Goal: Contribute content: Contribute content

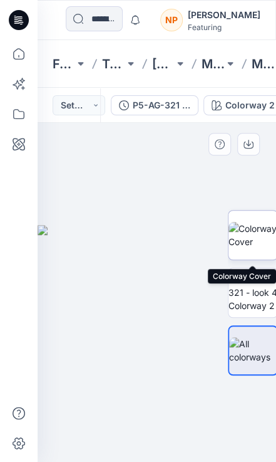
drag, startPoint x: 0, startPoint y: 0, endPoint x: 254, endPoint y: 251, distance: 357.2
click at [254, 248] on img at bounding box center [253, 235] width 49 height 26
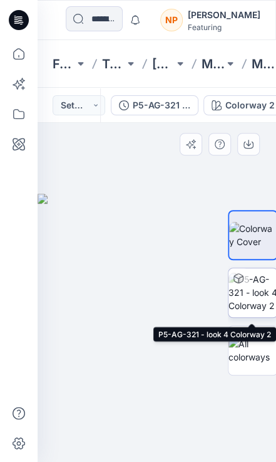
click at [266, 301] on img at bounding box center [253, 292] width 49 height 39
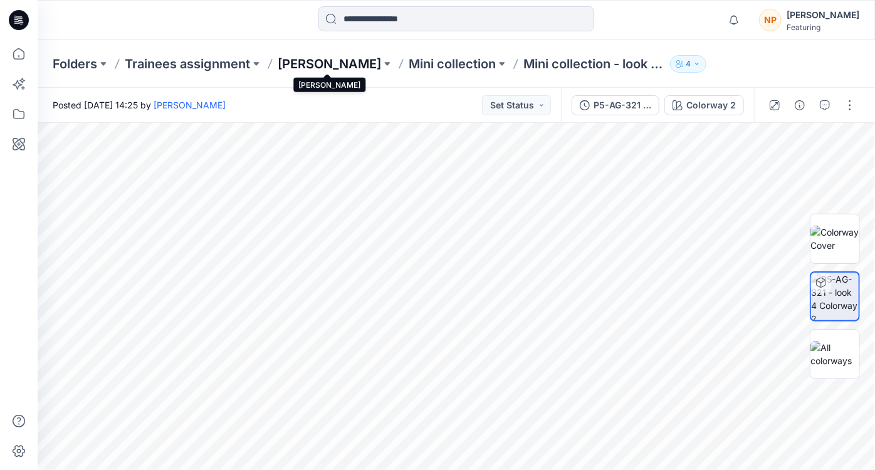
click at [276, 60] on p "[PERSON_NAME]" at bounding box center [329, 64] width 103 height 18
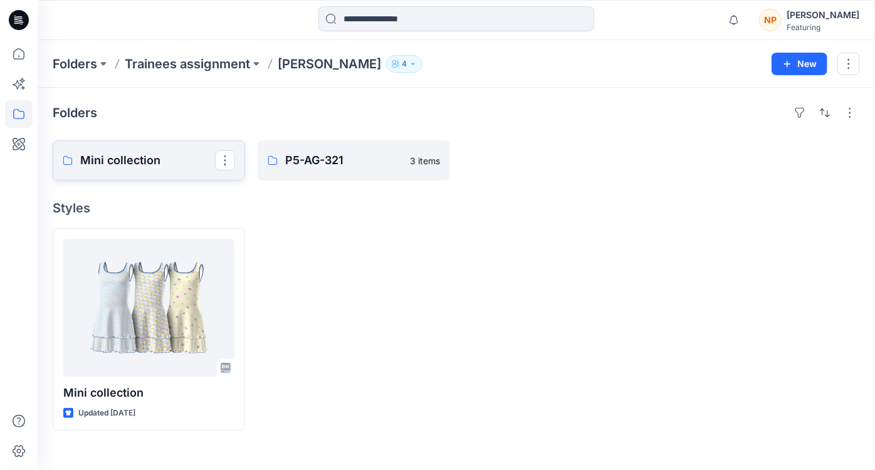
click at [160, 169] on link "Mini collection" at bounding box center [149, 160] width 192 height 40
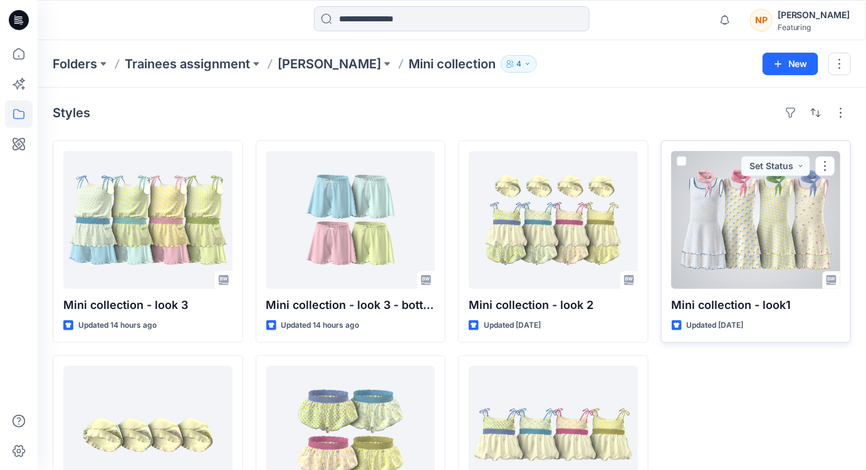
click at [276, 306] on p "Mini collection - look1" at bounding box center [756, 305] width 169 height 18
click at [276, 308] on p "Mini collection - look1" at bounding box center [756, 305] width 169 height 18
click at [276, 231] on div at bounding box center [756, 220] width 169 height 138
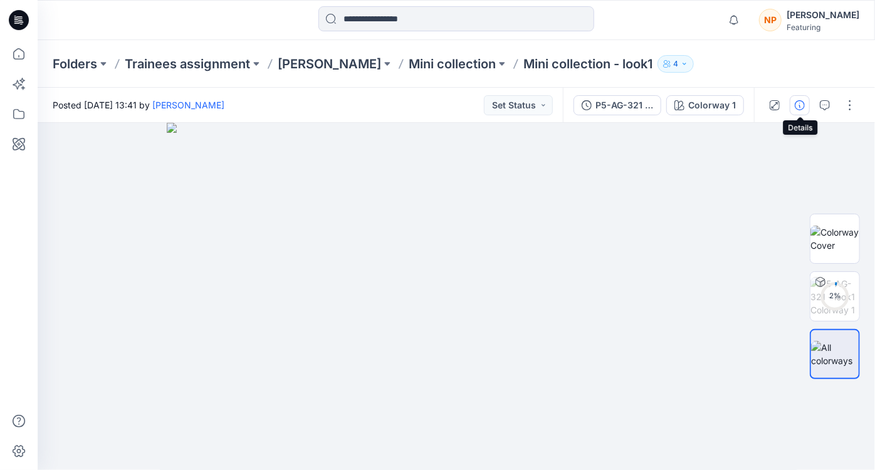
click at [276, 109] on icon "button" at bounding box center [800, 105] width 10 height 10
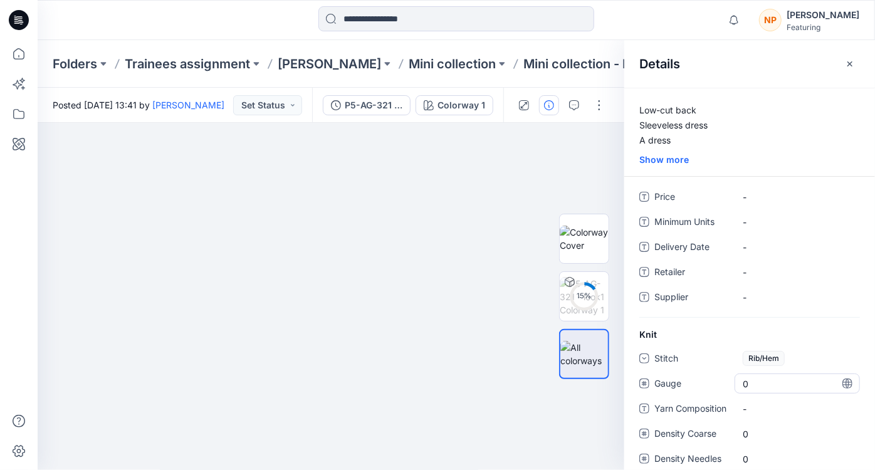
click at [276, 385] on span "0" at bounding box center [797, 383] width 109 height 13
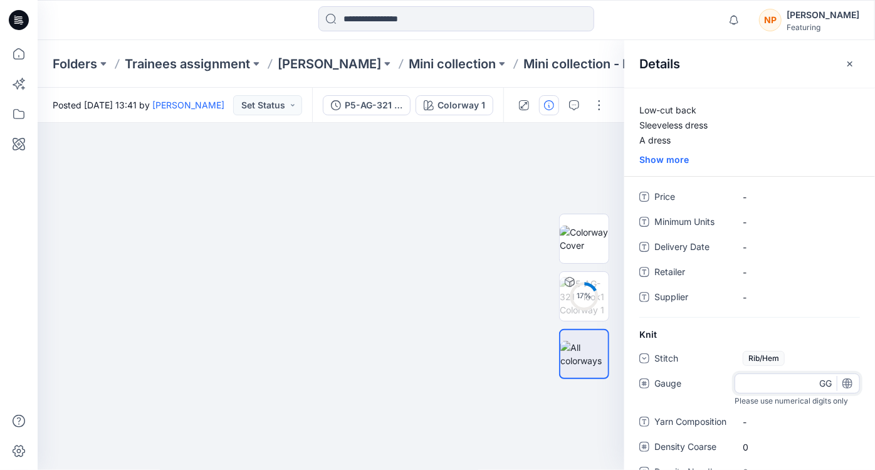
type input "**"
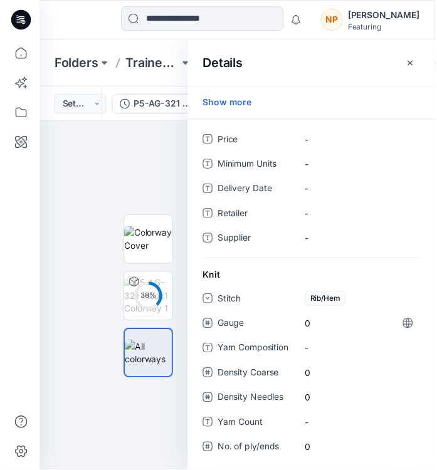
scroll to position [63, 0]
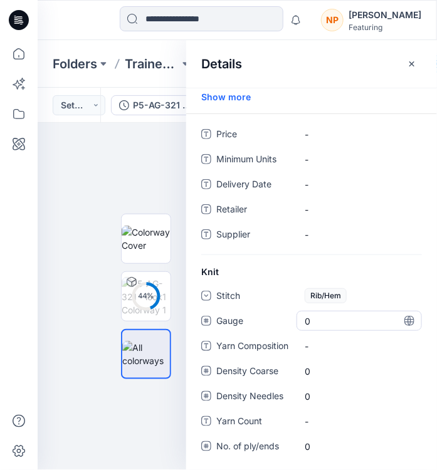
click at [276, 324] on span "0" at bounding box center [359, 321] width 109 height 13
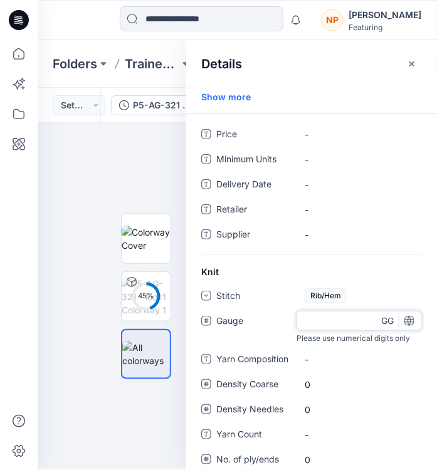
scroll to position [76, 0]
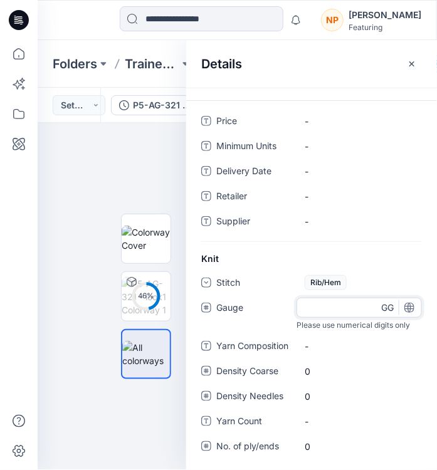
click at [276, 316] on div "Knit Stitch Rib/Hem Gauge Please use numerical digits only GG Yarn Composition …" at bounding box center [311, 361] width 251 height 219
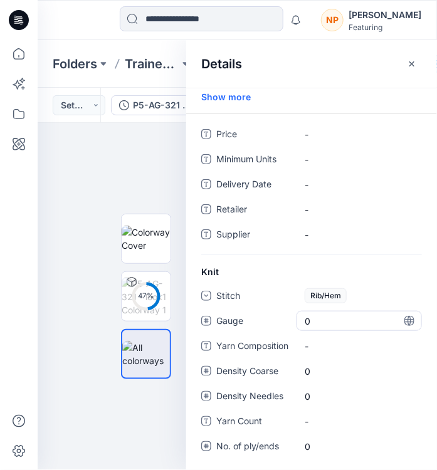
click at [276, 320] on span "0" at bounding box center [359, 321] width 109 height 13
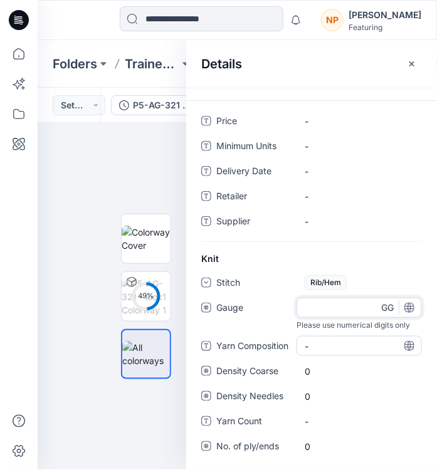
click at [276, 349] on "-" at bounding box center [359, 346] width 109 height 13
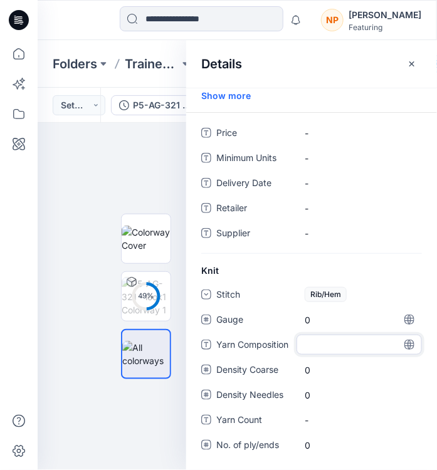
scroll to position [63, 0]
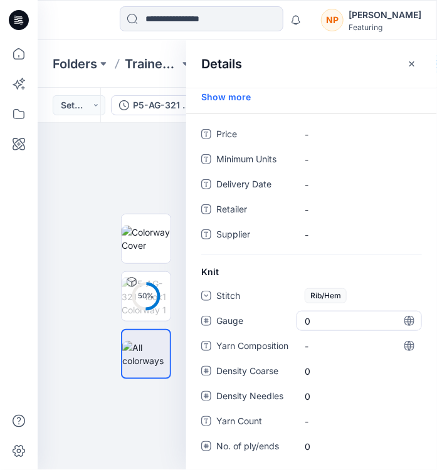
click at [276, 320] on span "0" at bounding box center [359, 321] width 109 height 13
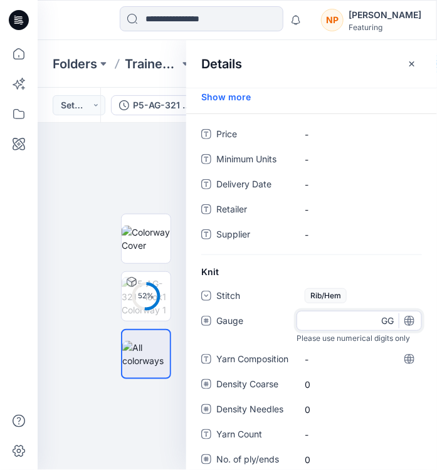
type input "**"
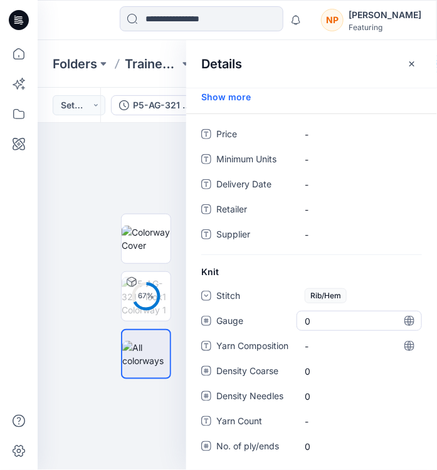
click at [276, 325] on span "0" at bounding box center [359, 321] width 109 height 13
click at [276, 320] on span "0" at bounding box center [359, 321] width 109 height 13
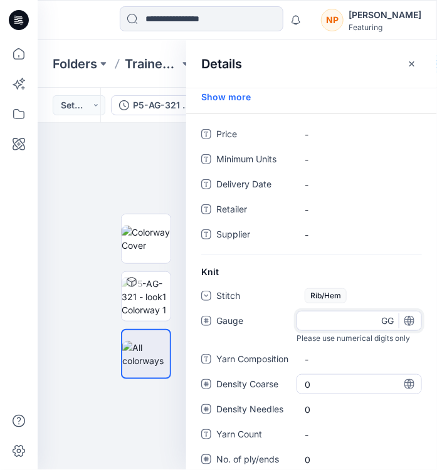
click at [276, 362] on div "Stitch Rib/Hem Gauge Please use numerical digits only GG Yarn Composition - Den…" at bounding box center [311, 385] width 221 height 199
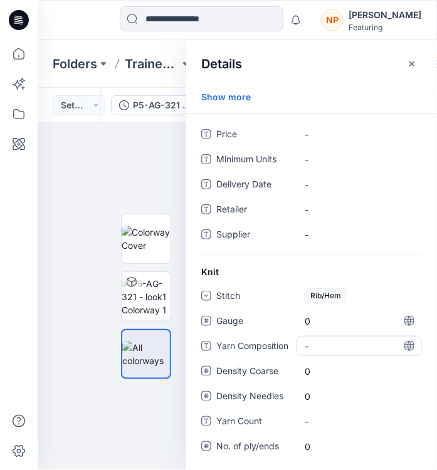
click at [276, 341] on "-" at bounding box center [359, 346] width 109 height 13
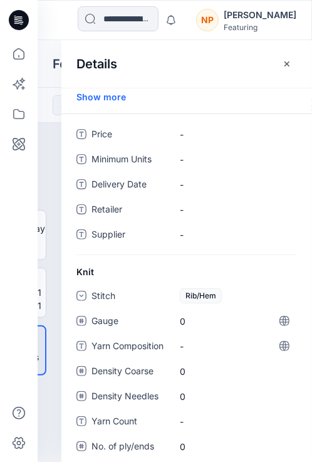
scroll to position [8, 0]
click at [194, 317] on span "0" at bounding box center [234, 321] width 109 height 13
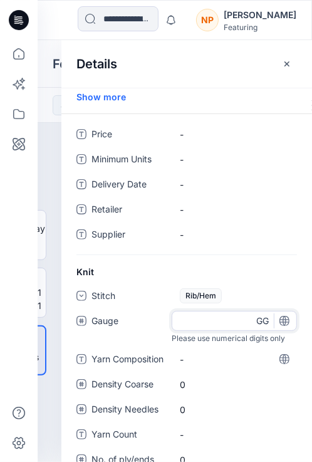
type input "*"
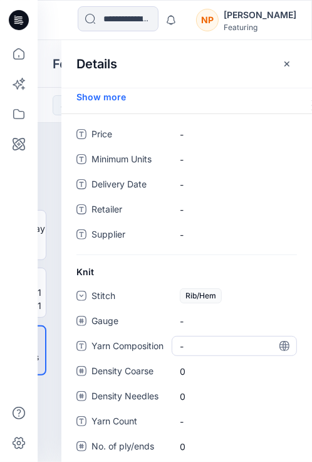
click at [201, 355] on div "Stitch Rib/Hem Gauge - Yarn Composition - Density Coarse 0 Density Needles 0 Ya…" at bounding box center [186, 379] width 221 height 186
click at [202, 343] on div "-" at bounding box center [234, 346] width 125 height 20
type textarea "********"
click at [209, 315] on span "-" at bounding box center [234, 321] width 109 height 13
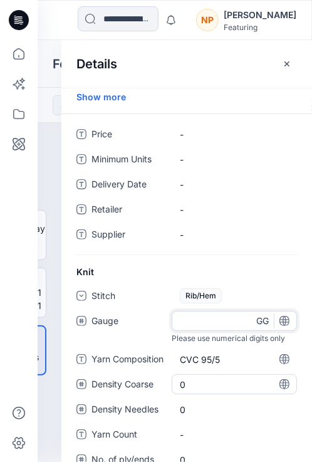
click at [205, 376] on div "Stitch Rib/Hem Gauge Please use numerical digits only GG Yarn Composition CVC 9…" at bounding box center [186, 385] width 221 height 199
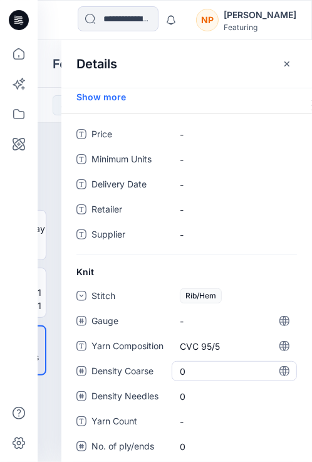
click at [205, 367] on Coarse "0" at bounding box center [234, 371] width 109 height 13
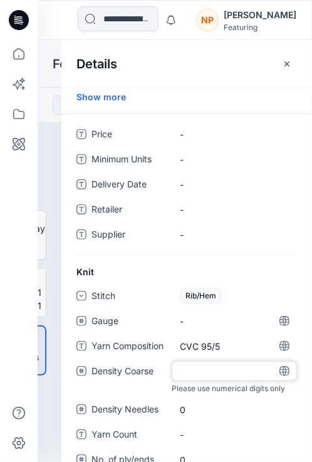
click at [276, 366] on icon at bounding box center [285, 371] width 10 height 10
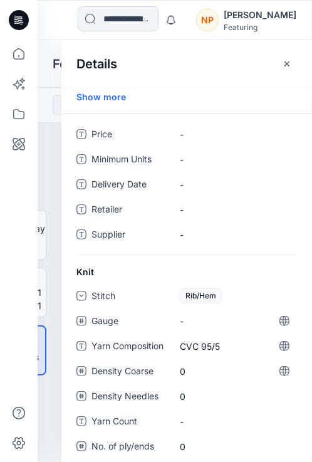
click at [276, 366] on icon at bounding box center [284, 371] width 3 height 10
click at [241, 365] on Coarse "0" at bounding box center [234, 371] width 109 height 13
click at [226, 291] on div "Rib/Hem" at bounding box center [208, 295] width 57 height 19
click at [196, 315] on span "-" at bounding box center [234, 321] width 109 height 13
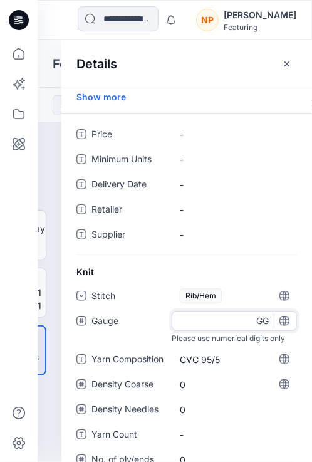
click at [196, 311] on input "number" at bounding box center [234, 321] width 125 height 20
type input "**"
click at [151, 333] on div "Stitch Rib/Hem Gauge ** Please use numerical digits only GG Yarn Composition CV…" at bounding box center [186, 385] width 221 height 199
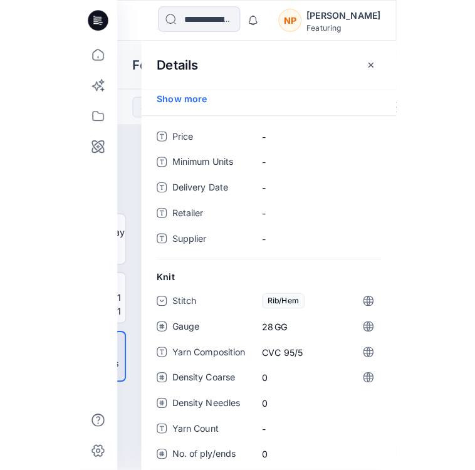
scroll to position [0, 0]
